Goal: Information Seeking & Learning: Learn about a topic

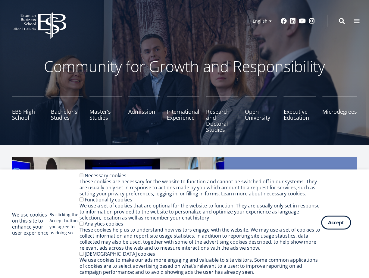
click at [339, 223] on button "Accept" at bounding box center [336, 222] width 30 height 14
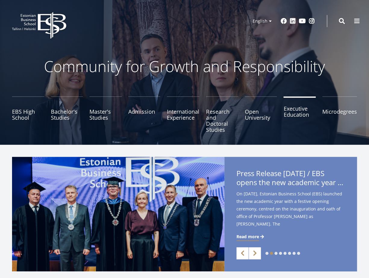
click at [290, 107] on link "Executive Education" at bounding box center [300, 114] width 32 height 36
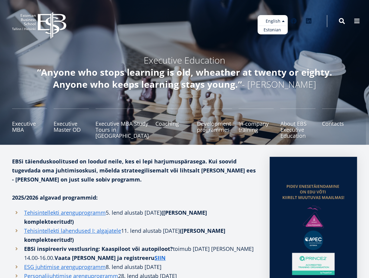
click at [275, 22] on ul "Estonian English" at bounding box center [273, 24] width 30 height 19
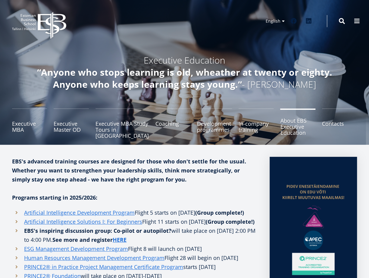
click at [290, 124] on font "About EBS Executive Education" at bounding box center [293, 126] width 26 height 19
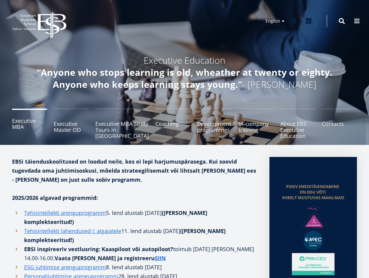
click at [32, 121] on link "Executive MBA" at bounding box center [29, 123] width 35 height 30
